Goal: Navigation & Orientation: Find specific page/section

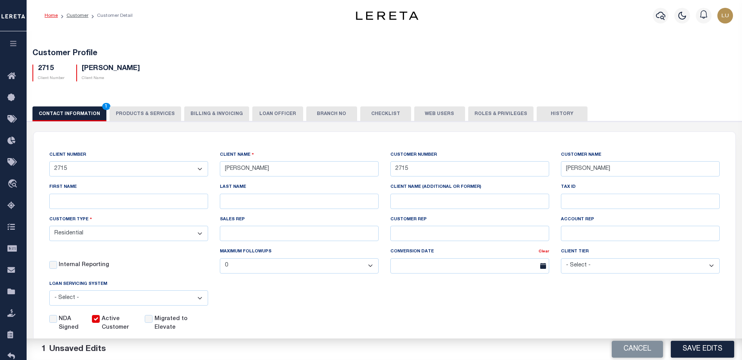
select select "Residential"
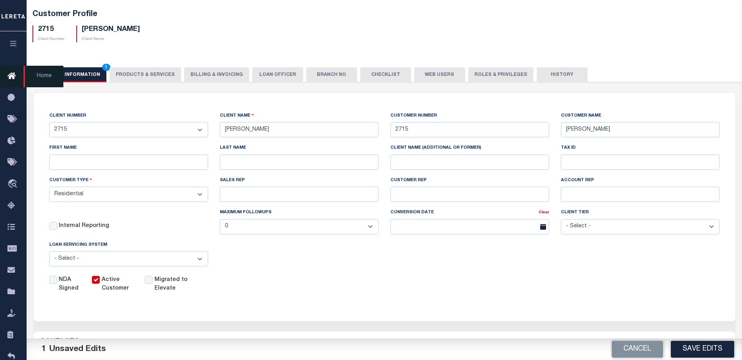
drag, startPoint x: 0, startPoint y: 0, endPoint x: 18, endPoint y: 45, distance: 48.1
click at [18, 45] on button "button" at bounding box center [13, 44] width 27 height 27
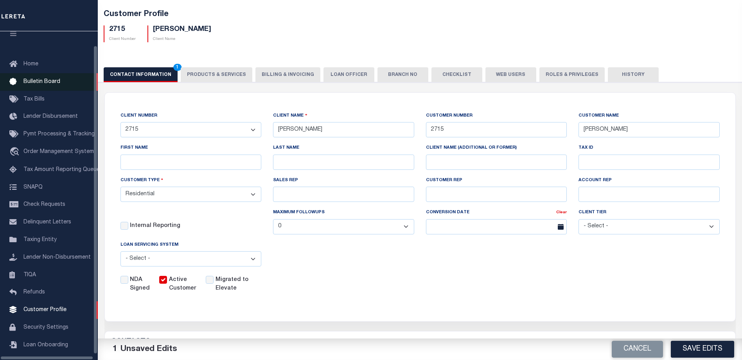
scroll to position [21, 0]
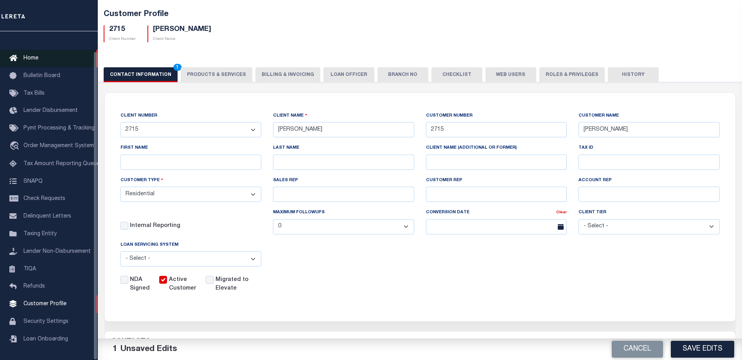
click at [39, 54] on link "Home" at bounding box center [49, 59] width 98 height 18
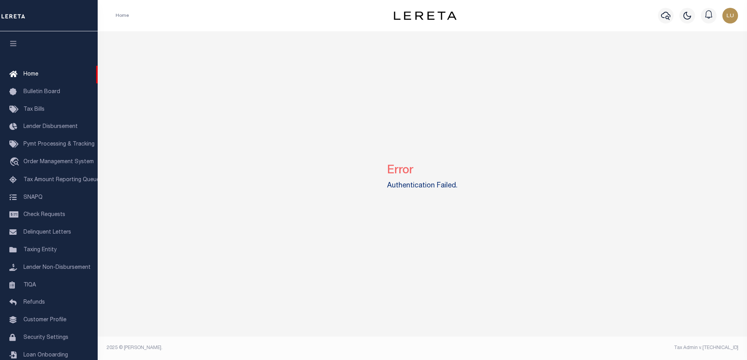
drag, startPoint x: 410, startPoint y: 173, endPoint x: 356, endPoint y: 166, distance: 54.8
click at [356, 166] on div "Error Authentication Failed." at bounding box center [423, 175] width 644 height 288
click at [298, 244] on div "Error Authentication Failed." at bounding box center [423, 175] width 644 height 288
